Goal: Information Seeking & Learning: Learn about a topic

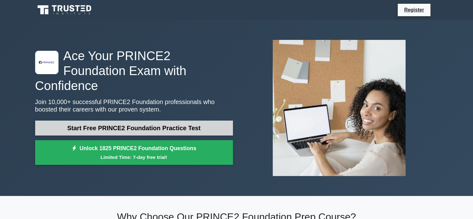
click at [173, 123] on link "Start Free PRINCE2 Foundation Practice Test" at bounding box center [134, 127] width 198 height 15
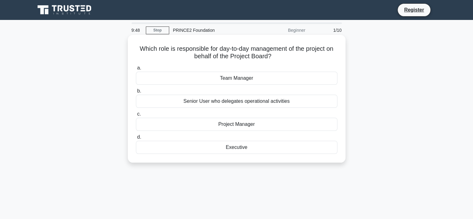
click at [249, 122] on div "Project Manager" at bounding box center [237, 124] width 202 height 13
click at [136, 116] on input "c. Project Manager" at bounding box center [136, 114] width 0 height 4
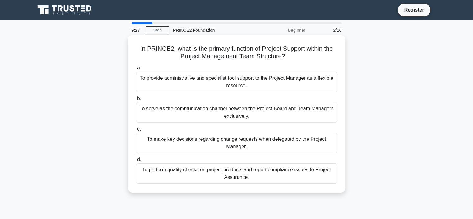
click at [280, 81] on div "To provide administrative and specialist tool support to the Project Manager as…" at bounding box center [237, 82] width 202 height 21
click at [136, 70] on input "a. To provide administrative and specialist tool support to the Project Manager…" at bounding box center [136, 68] width 0 height 4
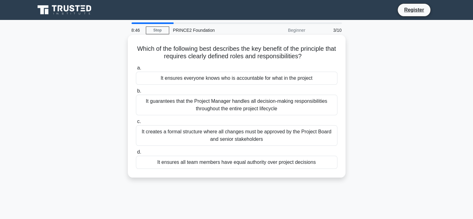
click at [244, 78] on div "It ensures everyone knows who is accountable for what in the project" at bounding box center [237, 78] width 202 height 13
click at [136, 70] on input "a. It ensures everyone knows who is accountable for what in the project" at bounding box center [136, 68] width 0 height 4
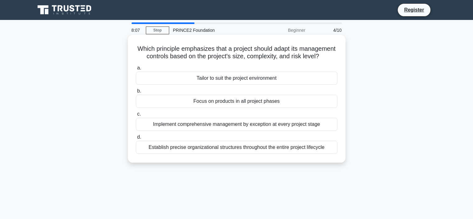
click at [258, 85] on div "Tailor to suit the project environment" at bounding box center [237, 78] width 202 height 13
click at [136, 70] on input "a. Tailor to suit the project environment" at bounding box center [136, 68] width 0 height 4
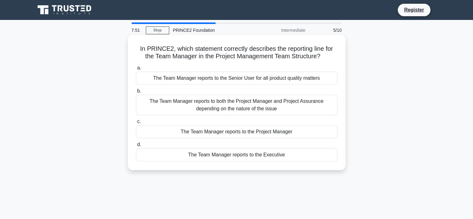
click at [248, 132] on div "The Team Manager reports to the Project Manager" at bounding box center [237, 131] width 202 height 13
click at [136, 123] on input "c. The Team Manager reports to the Project Manager" at bounding box center [136, 121] width 0 height 4
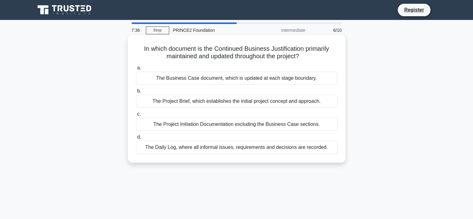
click at [258, 82] on div "The Business Case document, which is updated at each stage boundary." at bounding box center [237, 78] width 202 height 13
click at [136, 70] on input "a. The Business Case document, which is updated at each stage boundary." at bounding box center [136, 68] width 0 height 4
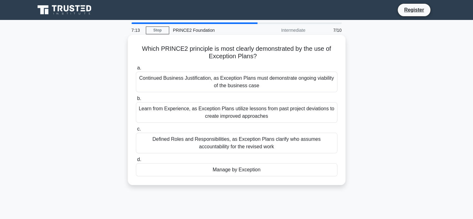
click at [263, 110] on div "Learn from Experience, as Exception Plans utilize lessons from past project dev…" at bounding box center [237, 112] width 202 height 21
click at [136, 100] on input "b. Learn from Experience, as Exception Plans utilize lessons from past project …" at bounding box center [136, 98] width 0 height 4
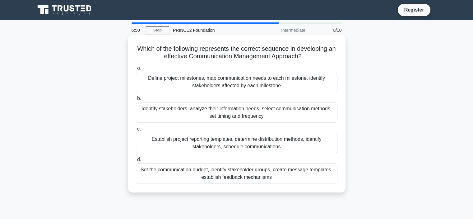
click at [261, 114] on div "Identify stakeholders, analyze their information needs, select communication me…" at bounding box center [237, 112] width 202 height 21
click at [136, 100] on input "b. Identify stakeholders, analyze their information needs, select communication…" at bounding box center [136, 98] width 0 height 4
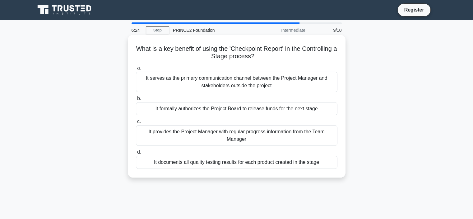
click at [250, 131] on div "It provides the Project Manager with regular progress information from the Team…" at bounding box center [237, 135] width 202 height 21
click at [136, 123] on input "c. It provides the Project Manager with regular progress information from the T…" at bounding box center [136, 121] width 0 height 4
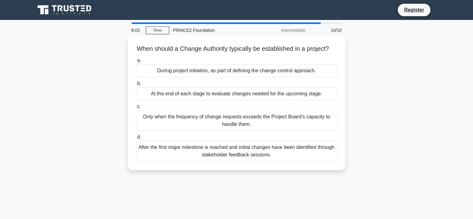
click at [260, 131] on div "Only when the frequency of change requests exceeds the Project Board's capacity…" at bounding box center [237, 120] width 202 height 21
click at [136, 109] on input "c. Only when the frequency of change requests exceeds the Project Board's capac…" at bounding box center [136, 107] width 0 height 4
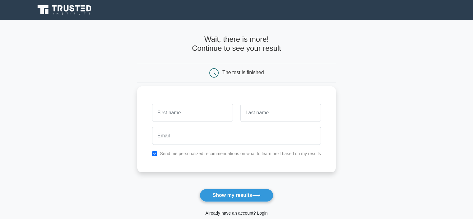
click at [222, 118] on input "text" at bounding box center [192, 113] width 81 height 18
type input "Mariami Peradze"
click at [264, 114] on input "text" at bounding box center [280, 113] width 81 height 18
type input "Peradze"
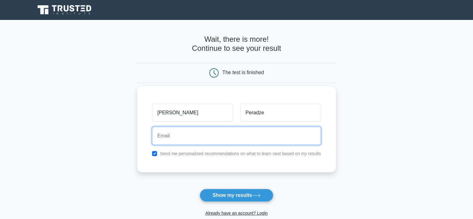
click at [245, 136] on input "email" at bounding box center [236, 136] width 169 height 18
type input "mariamperadze@gmail.com"
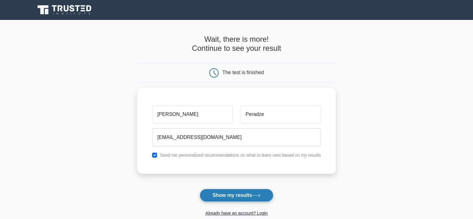
click at [240, 195] on button "Show my results" at bounding box center [236, 195] width 73 height 13
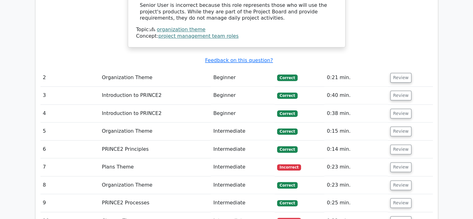
scroll to position [765, 0]
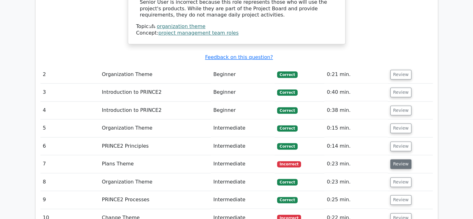
click at [399, 159] on button "Review" at bounding box center [400, 164] width 21 height 10
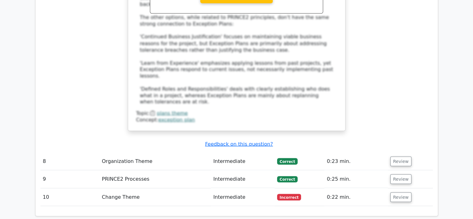
scroll to position [1145, 0]
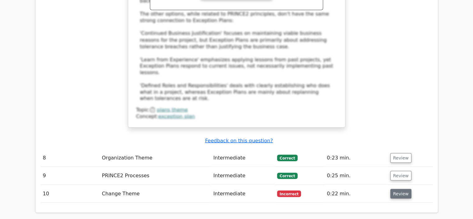
click at [398, 189] on button "Review" at bounding box center [400, 194] width 21 height 10
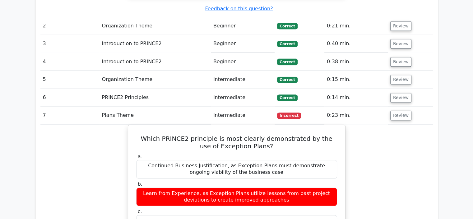
scroll to position [54, 0]
